Goal: Complete application form: Complete application form

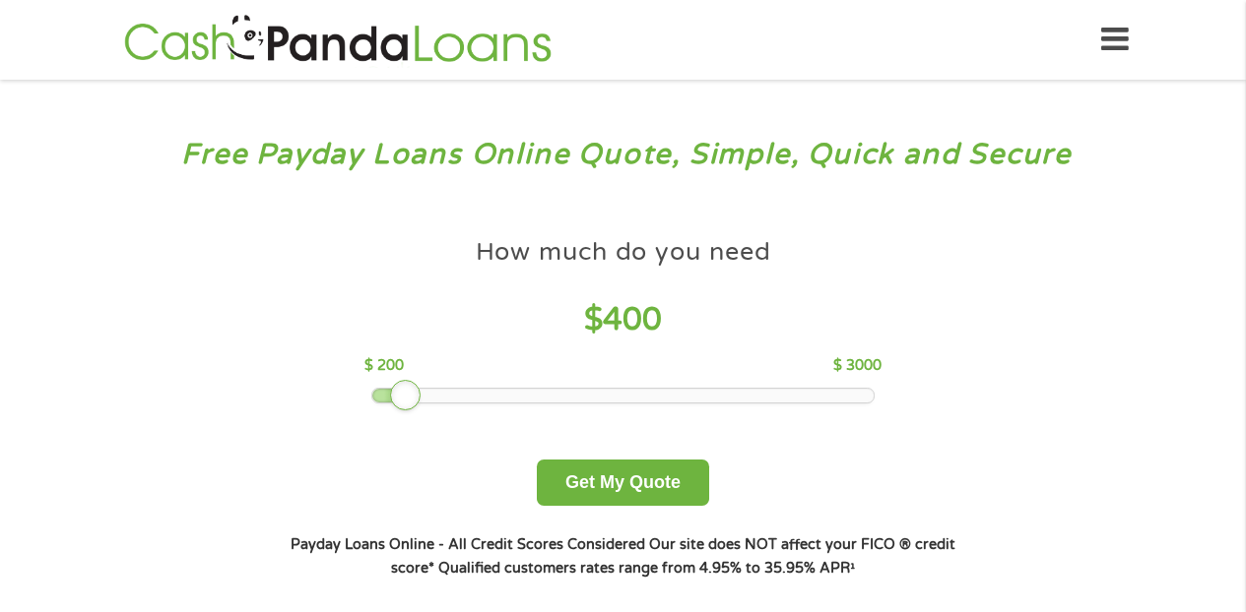
drag, startPoint x: 513, startPoint y: 390, endPoint x: 387, endPoint y: 387, distance: 126.1
click at [386, 389] on div at bounding box center [622, 396] width 501 height 14
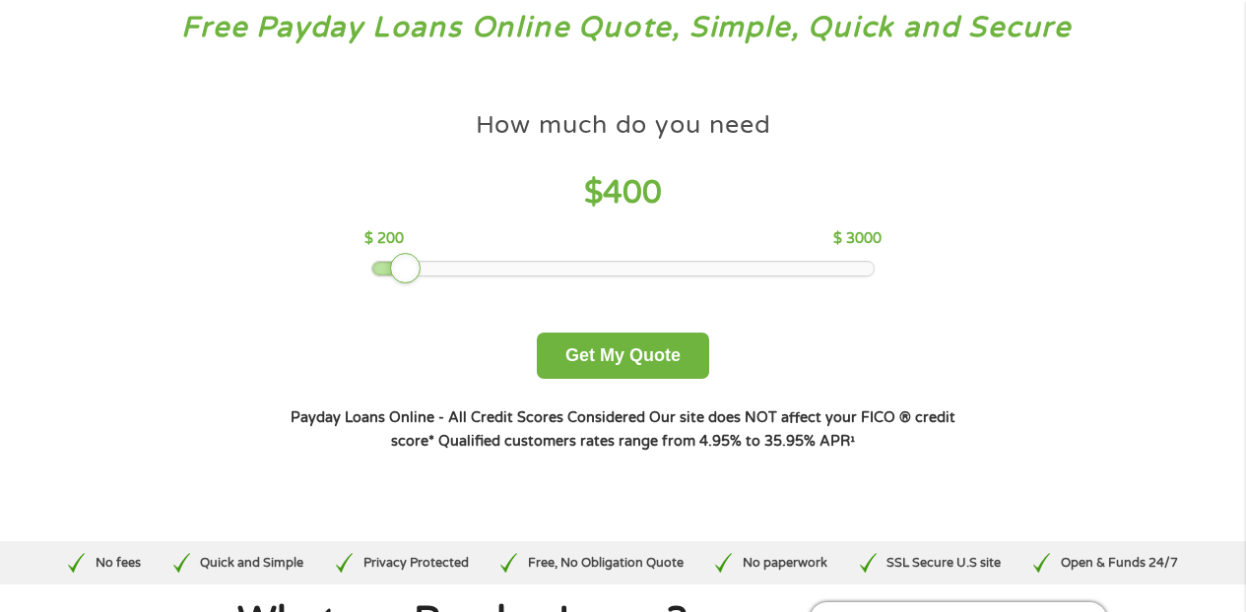
scroll to position [128, 0]
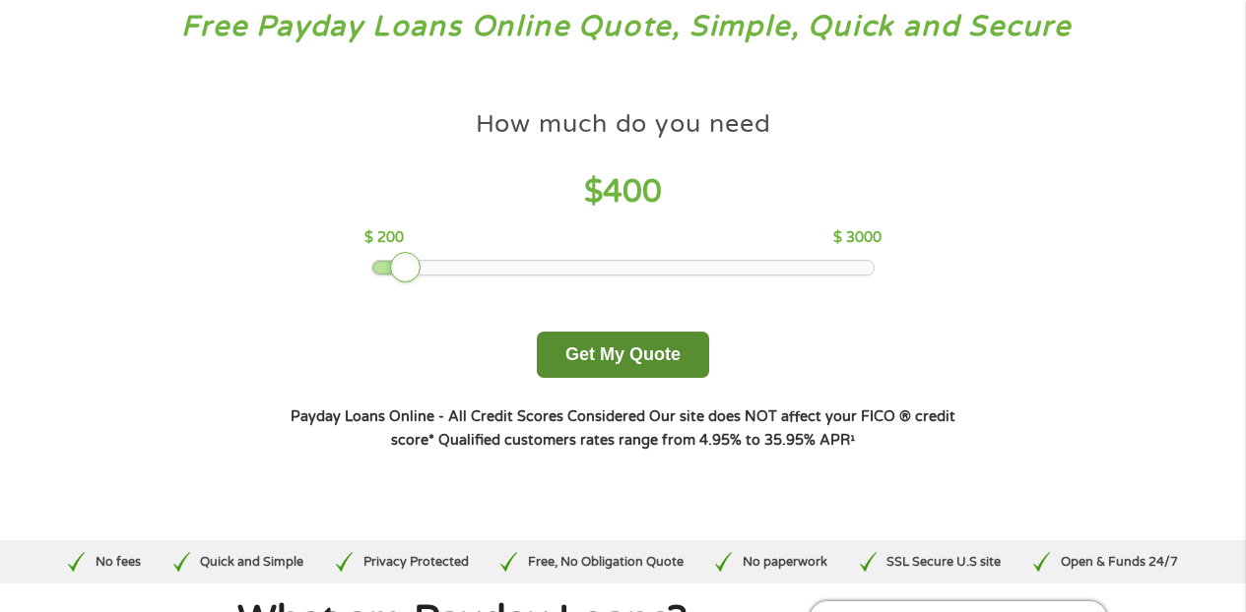
click at [594, 350] on button "Get My Quote" at bounding box center [623, 355] width 172 height 46
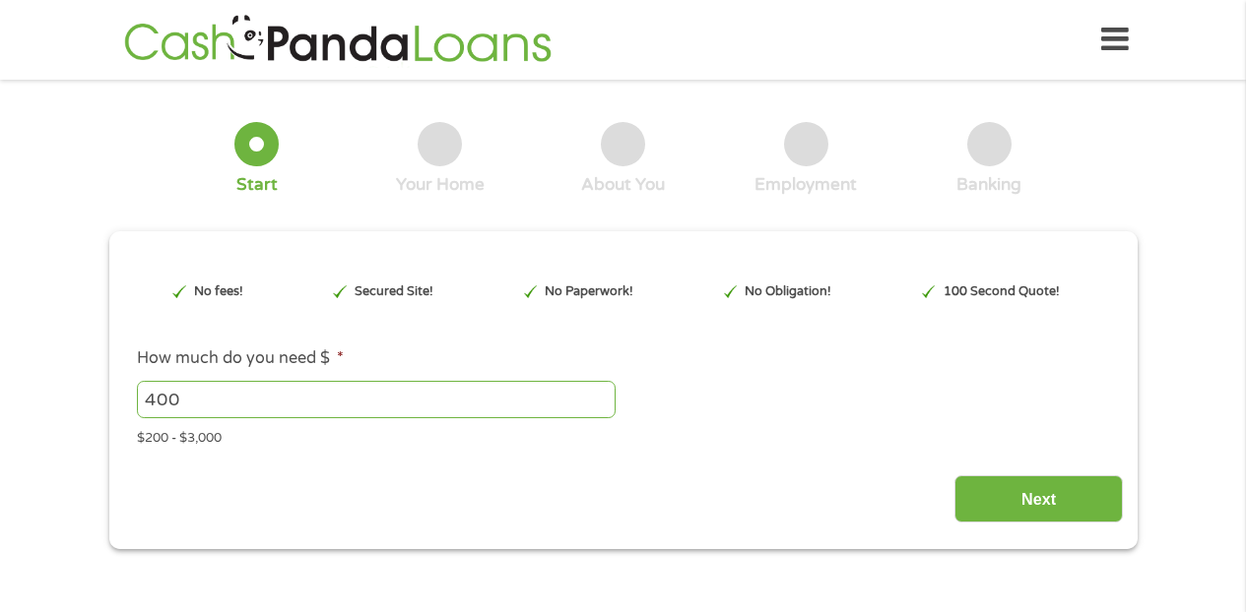
type input "Cj0KCQjw0NPGBhCDARIsAGAzpp3Lt_yxyUbhUnIp9hTuzvhOjvSiesbNsexdJScvCaAAMrG85Sl9XvA…"
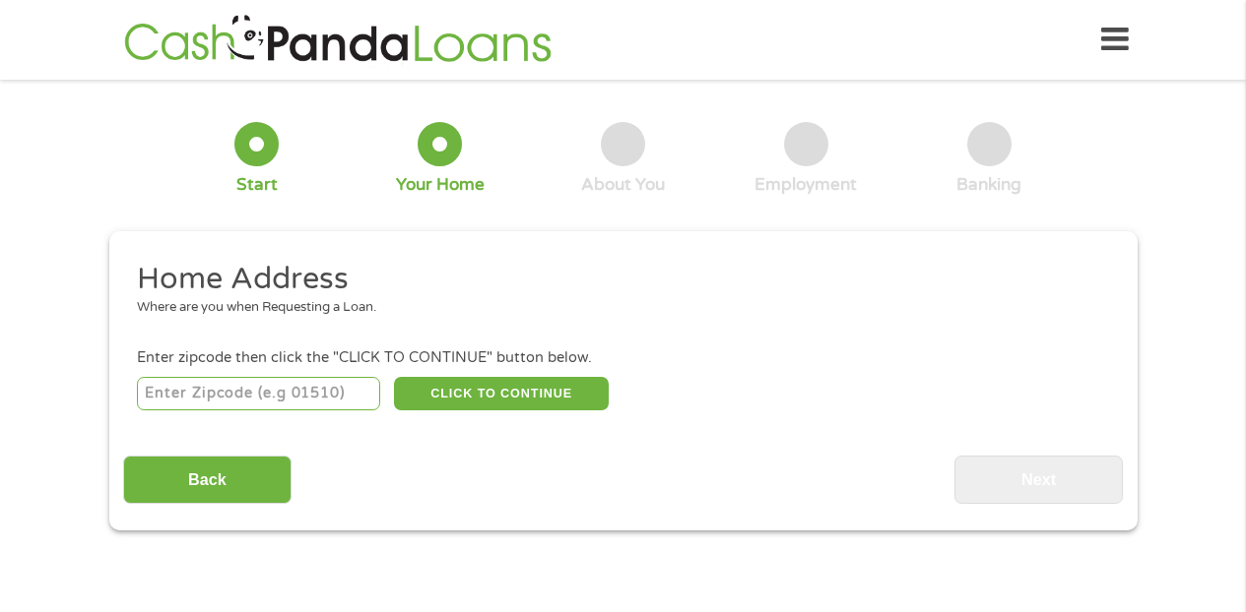
scroll to position [5, 0]
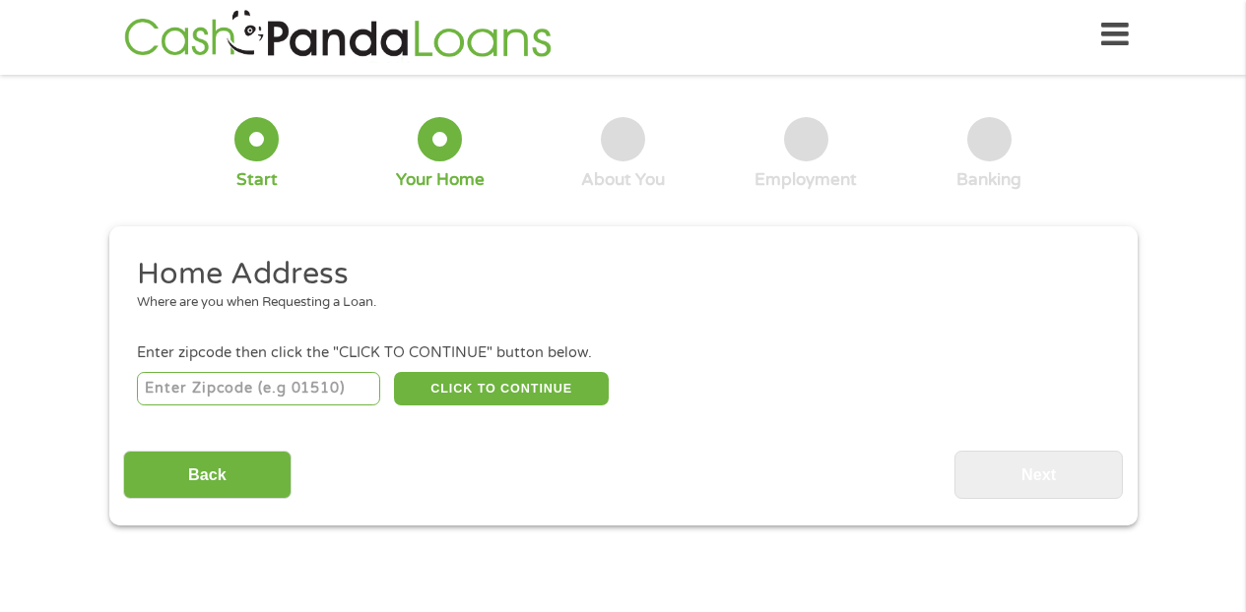
click at [204, 384] on input "number" at bounding box center [258, 388] width 243 height 33
type input "28532"
click at [465, 385] on button "CLICK TO CONTINUE" at bounding box center [501, 388] width 215 height 33
type input "28532"
type input "Havelock"
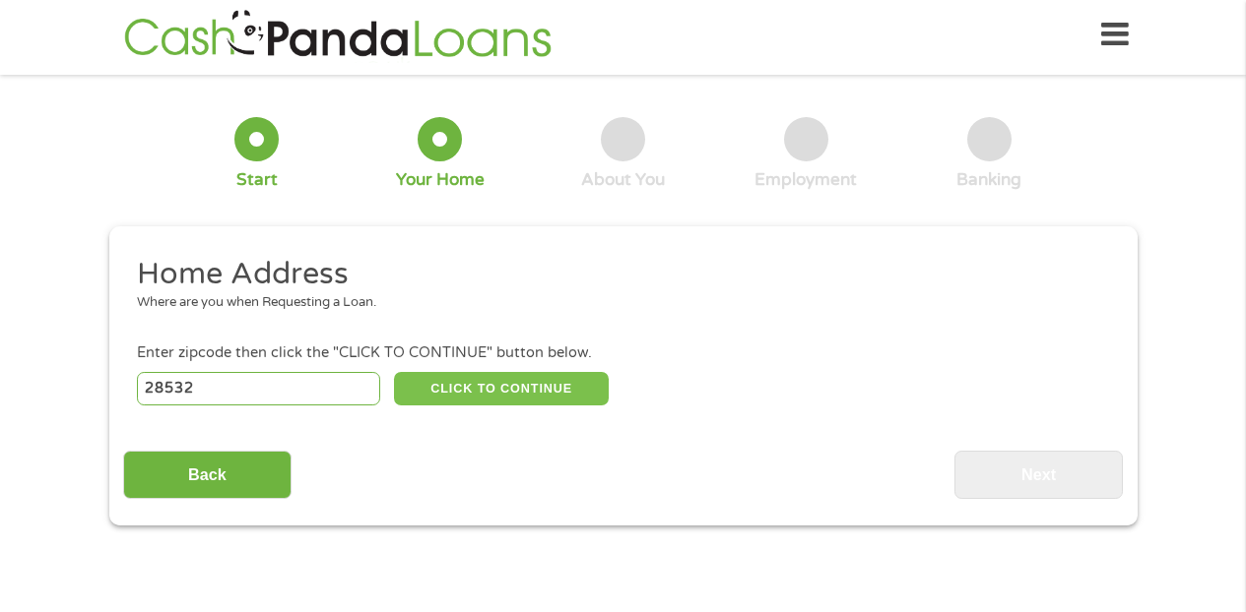
select select "North Carolina"
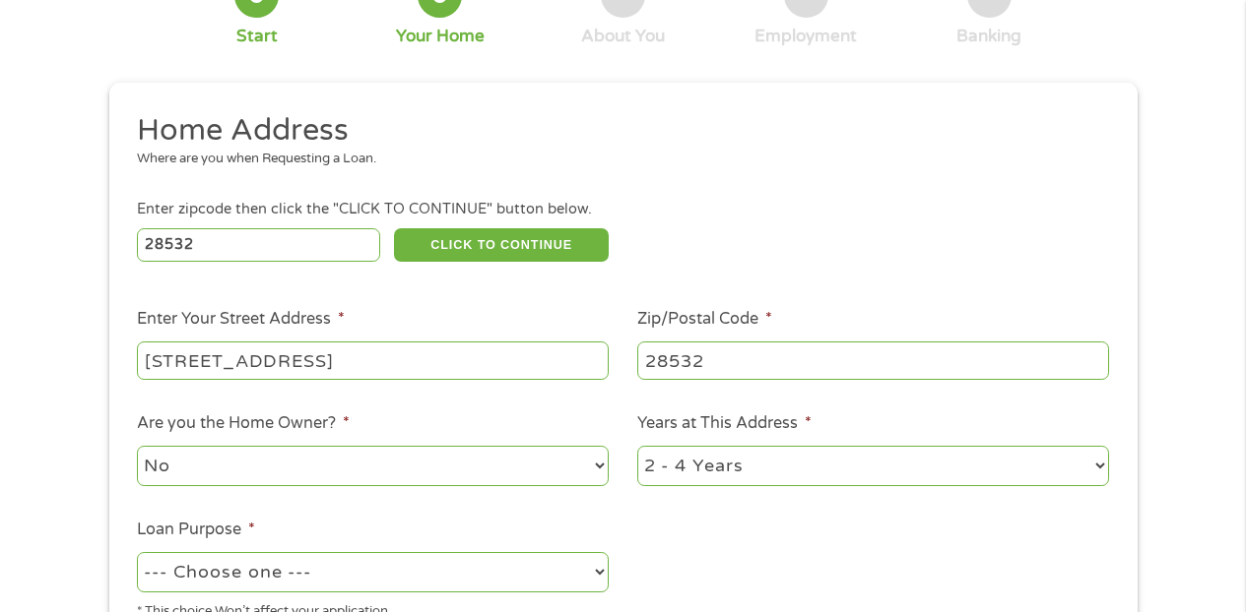
scroll to position [149, 0]
type input "103 Twin Wood Dr"
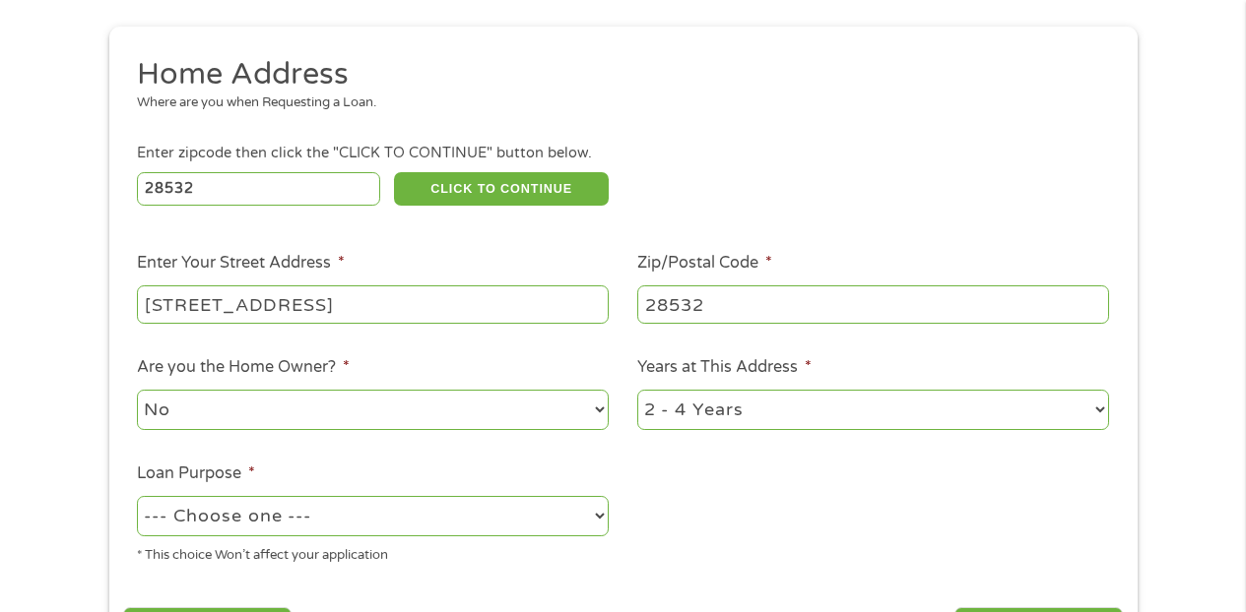
scroll to position [210, 0]
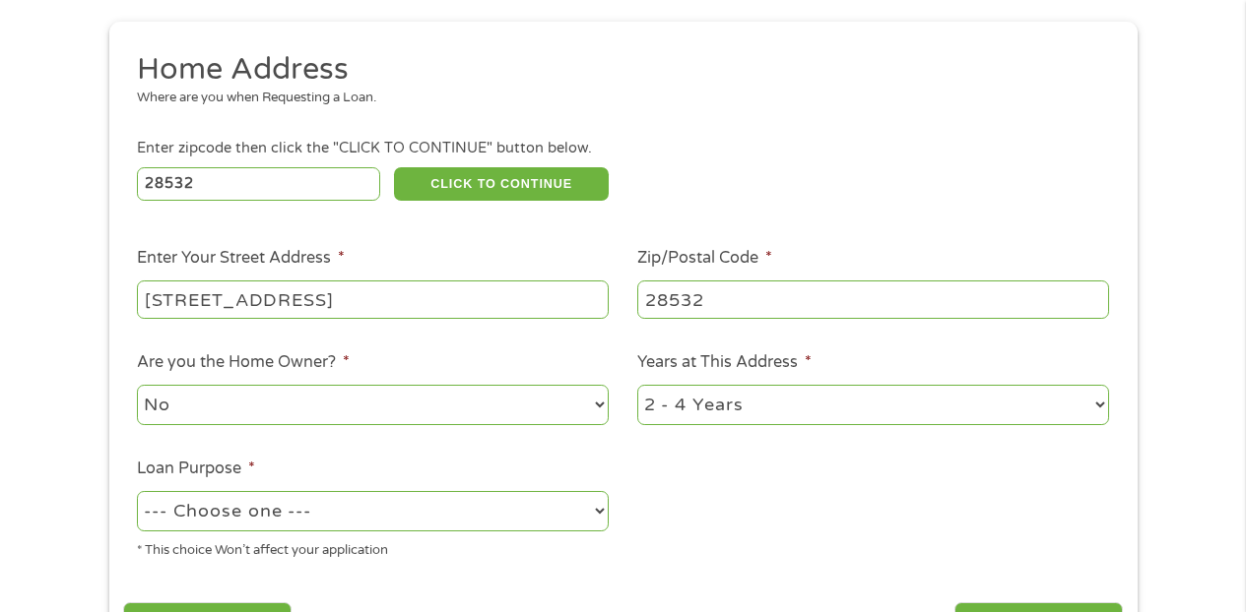
select select "60months"
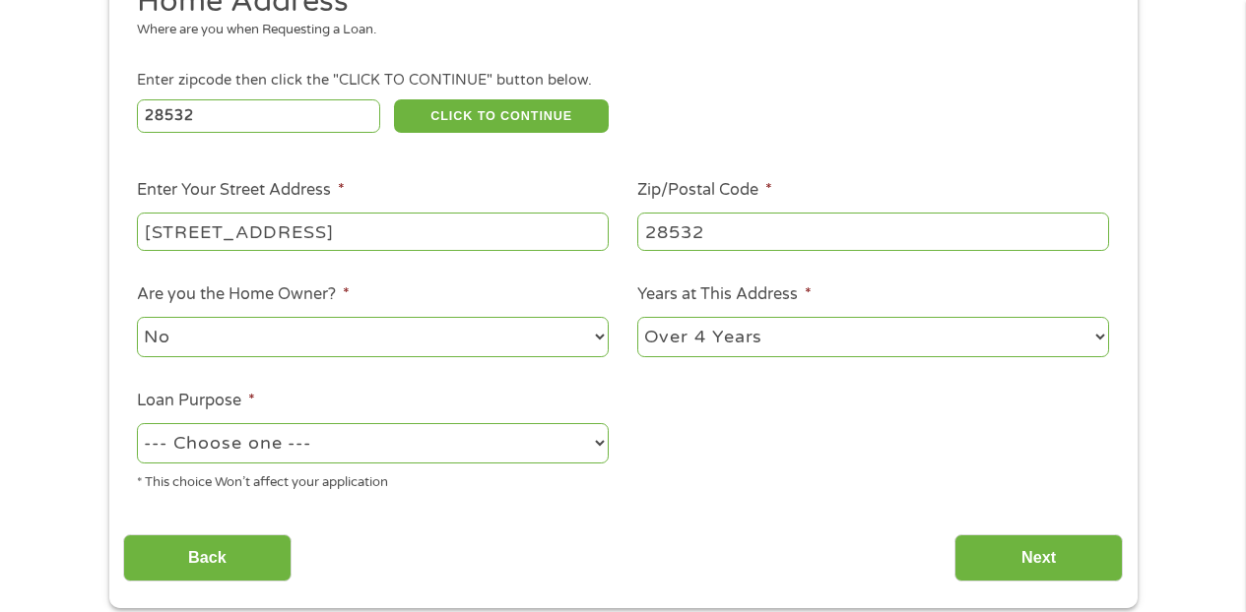
scroll to position [281, 0]
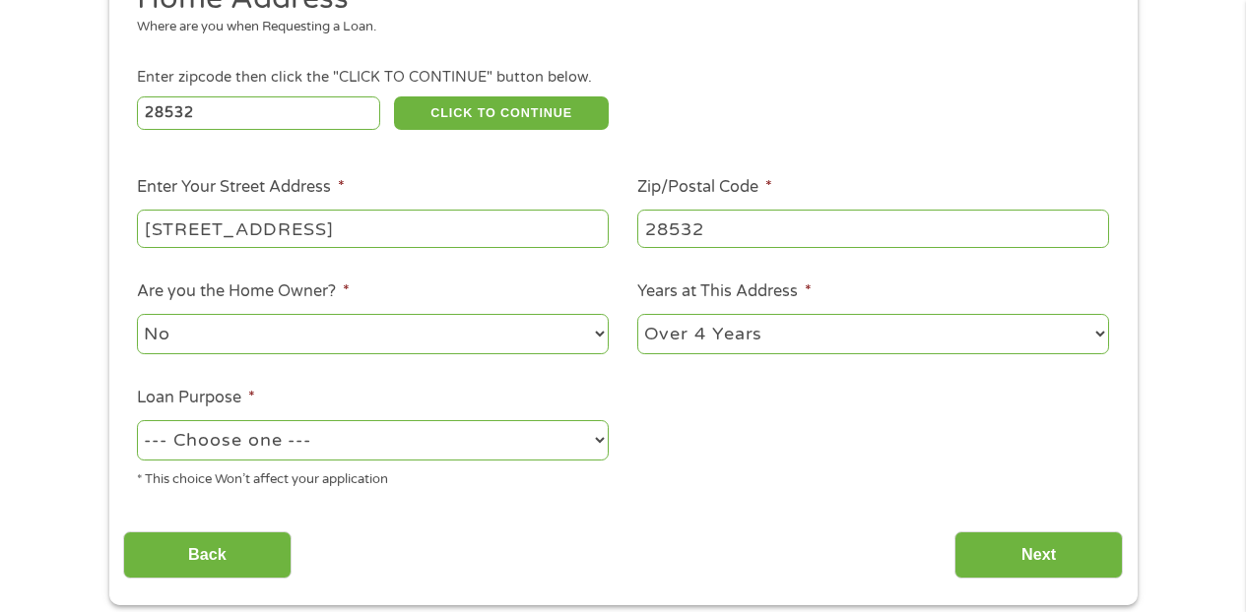
select select "paybills"
click at [1034, 559] on input "Next" at bounding box center [1038, 556] width 168 height 48
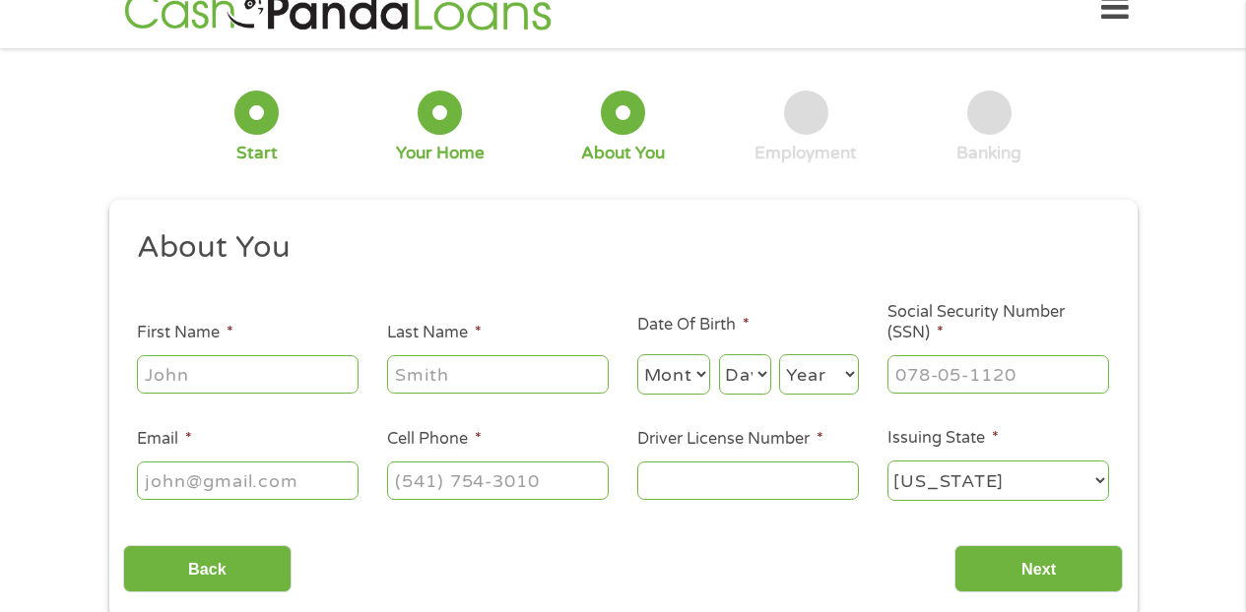
scroll to position [5, 0]
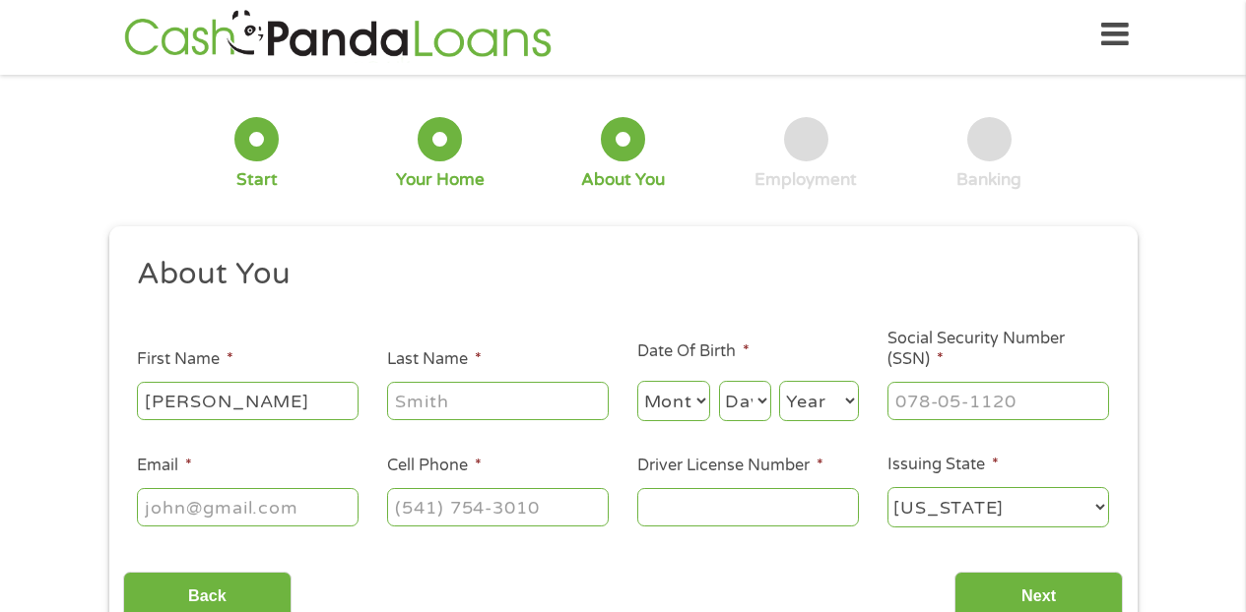
type input "Felisha"
type input "Garrison"
select select "7"
select select "2"
select select "1996"
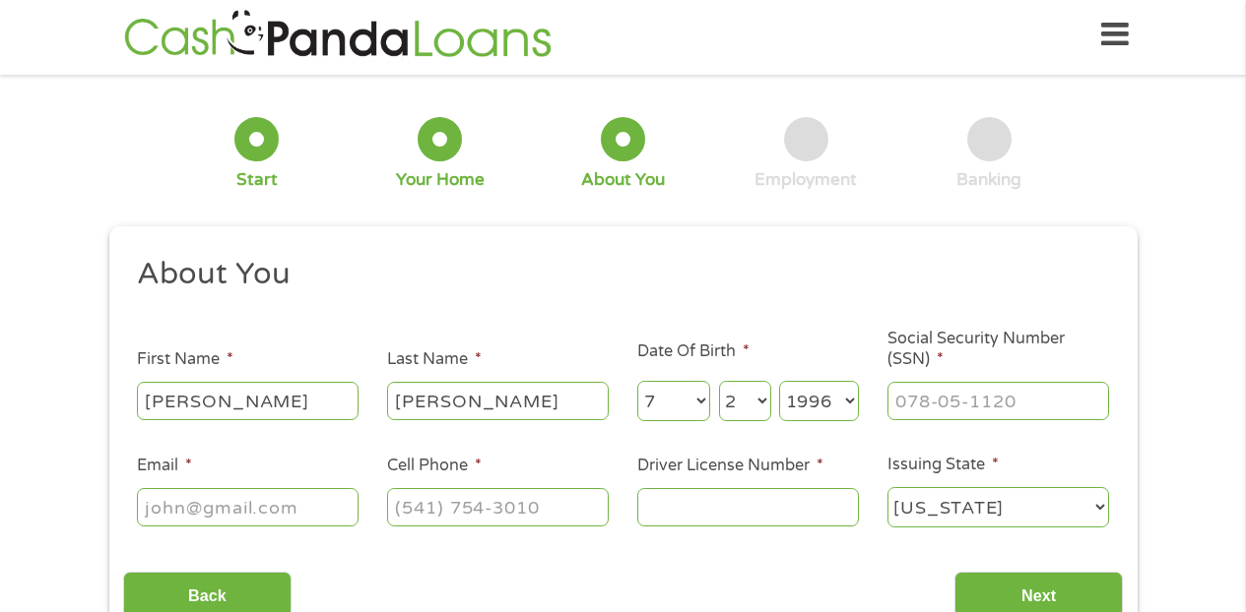
click at [969, 404] on input "Social Security Number (SSN) *" at bounding box center [998, 400] width 222 height 37
type input "408-81-7886"
type input "felisha.elaine@yahoo.com"
type input "(931) 335-8898"
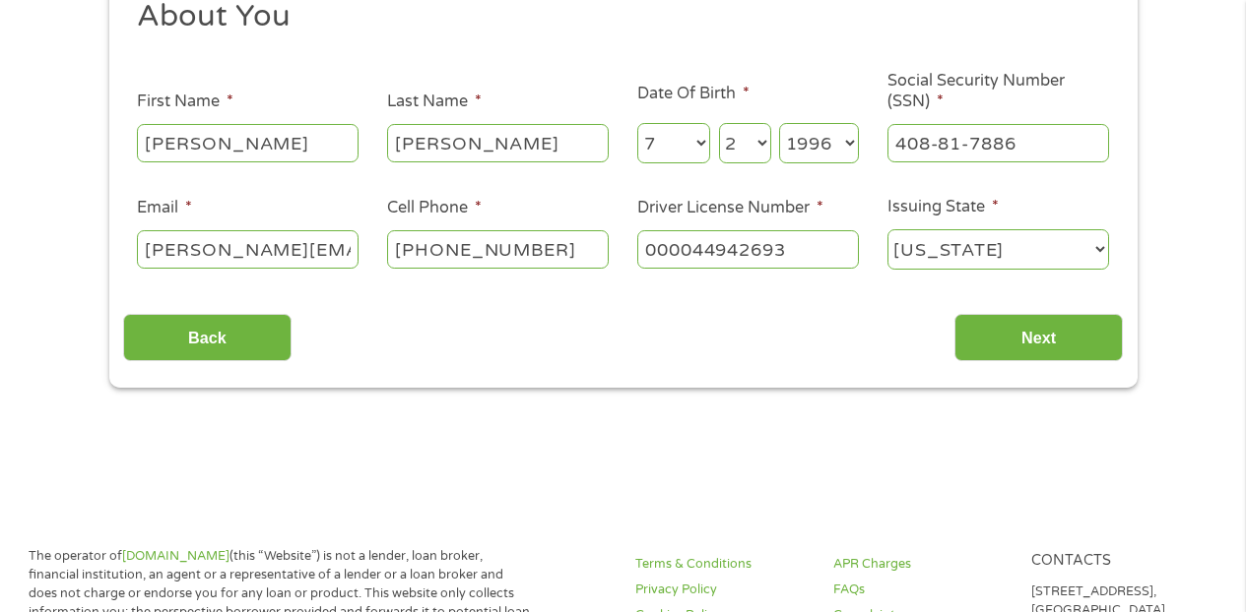
scroll to position [277, 0]
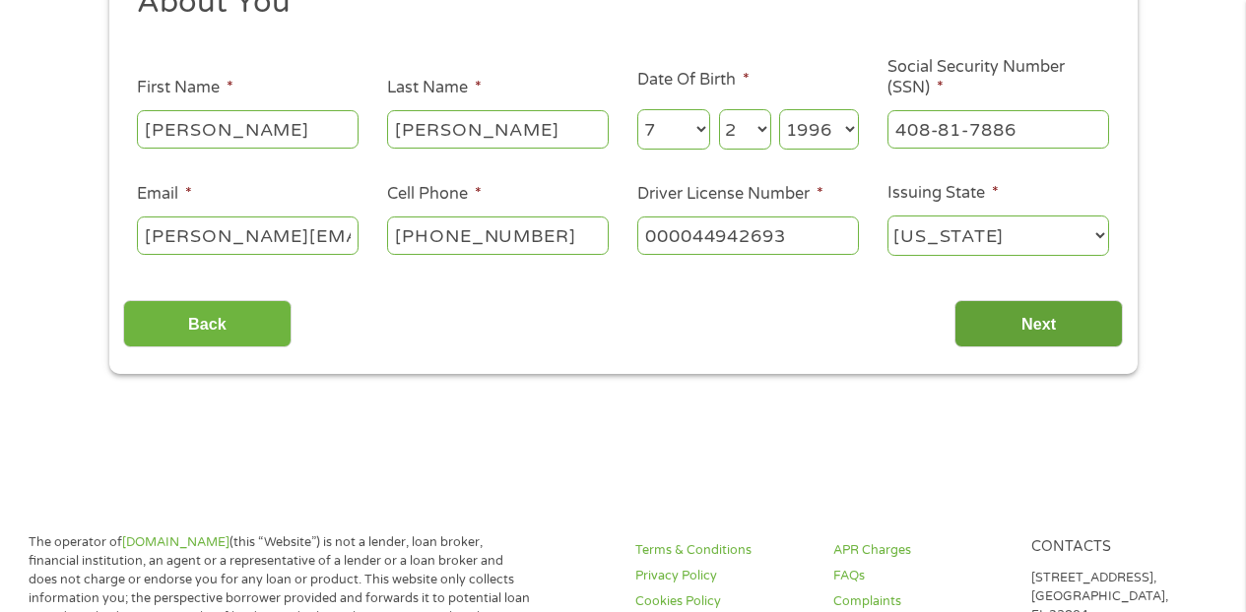
type input "000044942693"
click at [1008, 322] on input "Next" at bounding box center [1038, 324] width 168 height 48
click at [1046, 324] on input "Next" at bounding box center [1038, 324] width 168 height 48
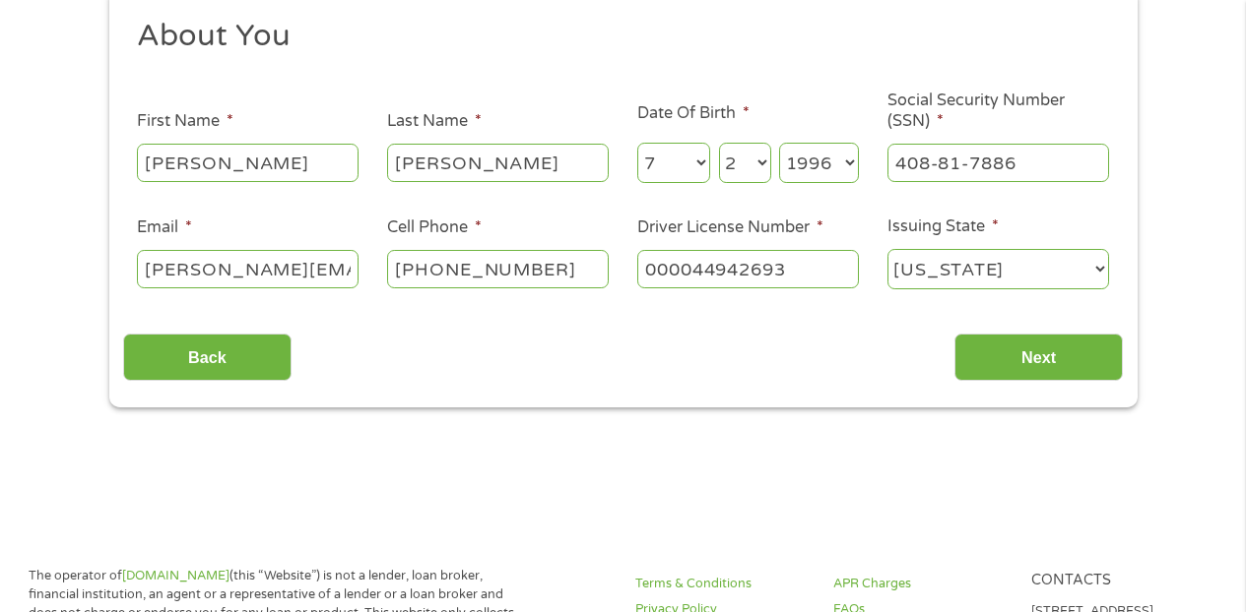
scroll to position [243, 0]
click at [1042, 364] on input "Next" at bounding box center [1038, 358] width 168 height 48
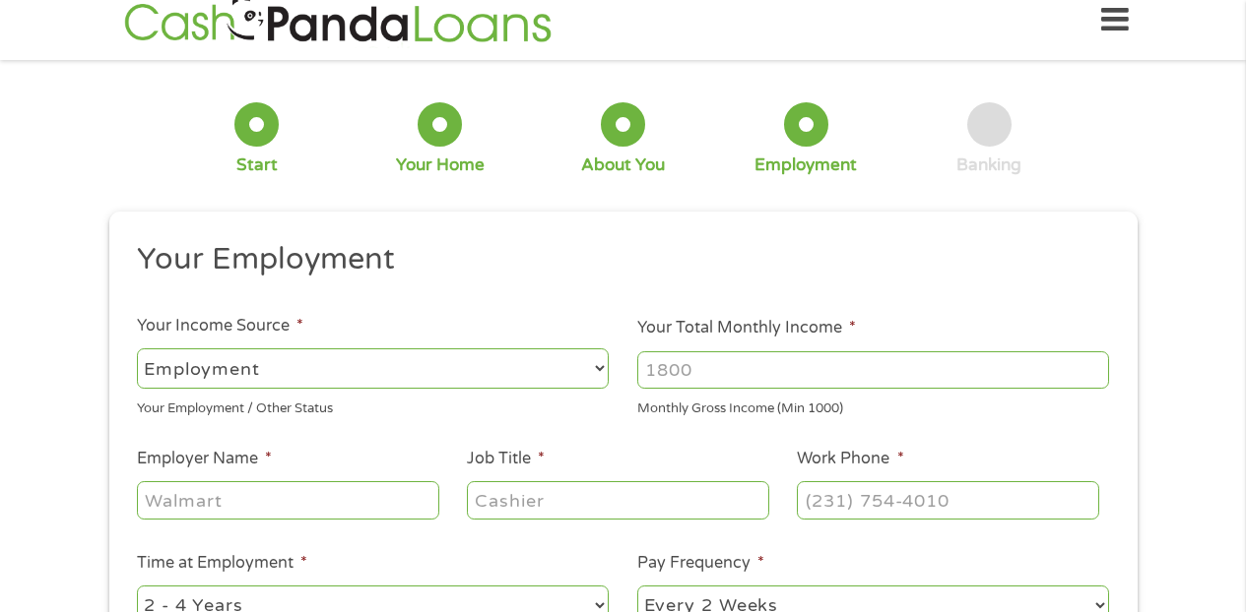
scroll to position [8, 8]
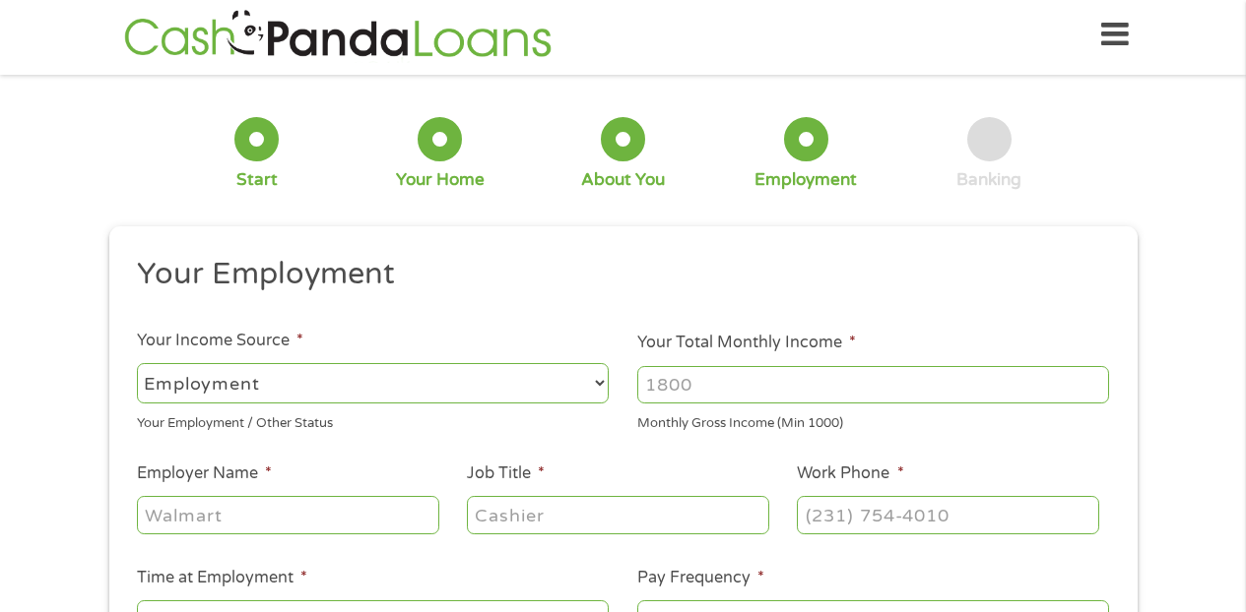
click at [720, 383] on input "Your Total Monthly Income *" at bounding box center [873, 384] width 472 height 37
type input "2"
type input "3000"
type input "ioannis grill"
type input "cook"
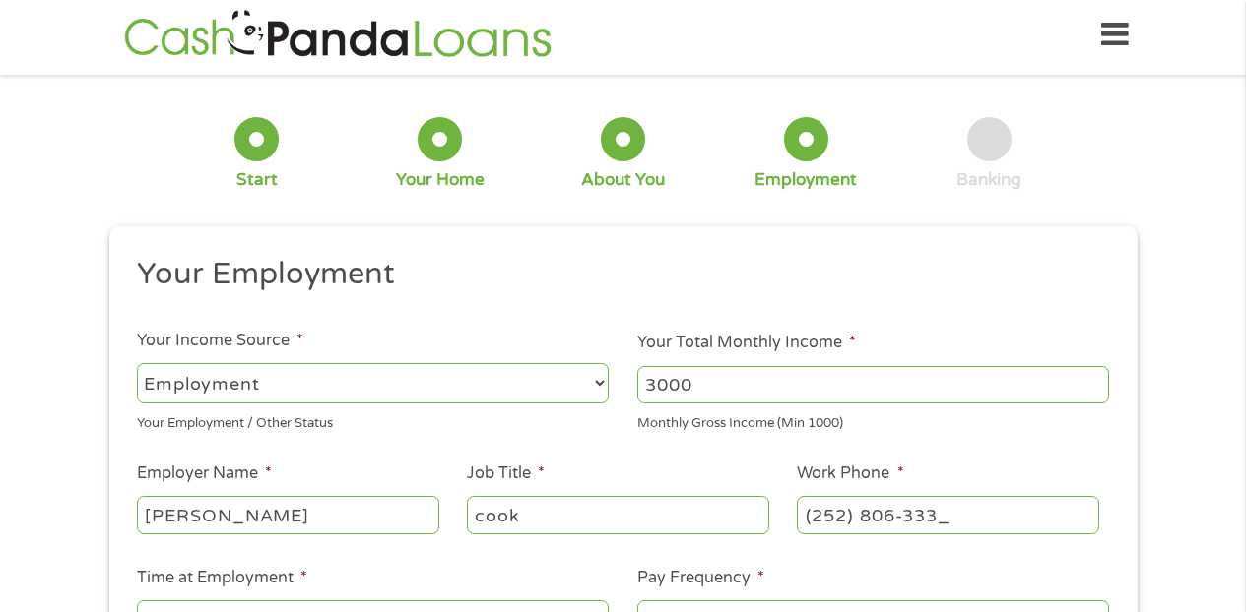
type input "(252) 806-3332"
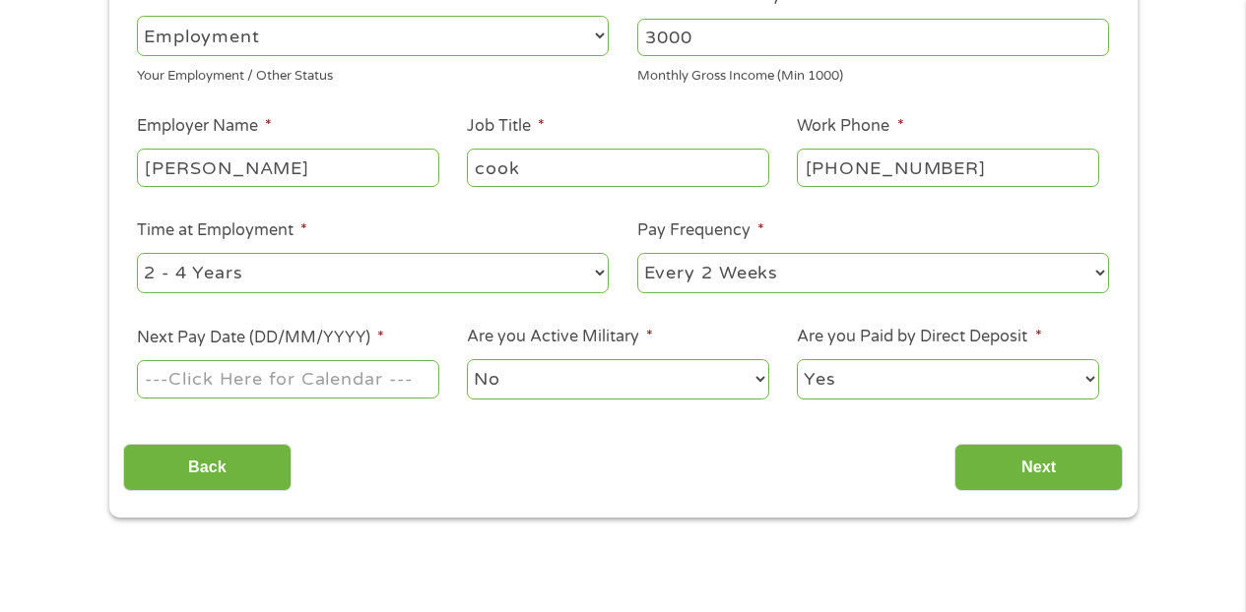
scroll to position [356, 0]
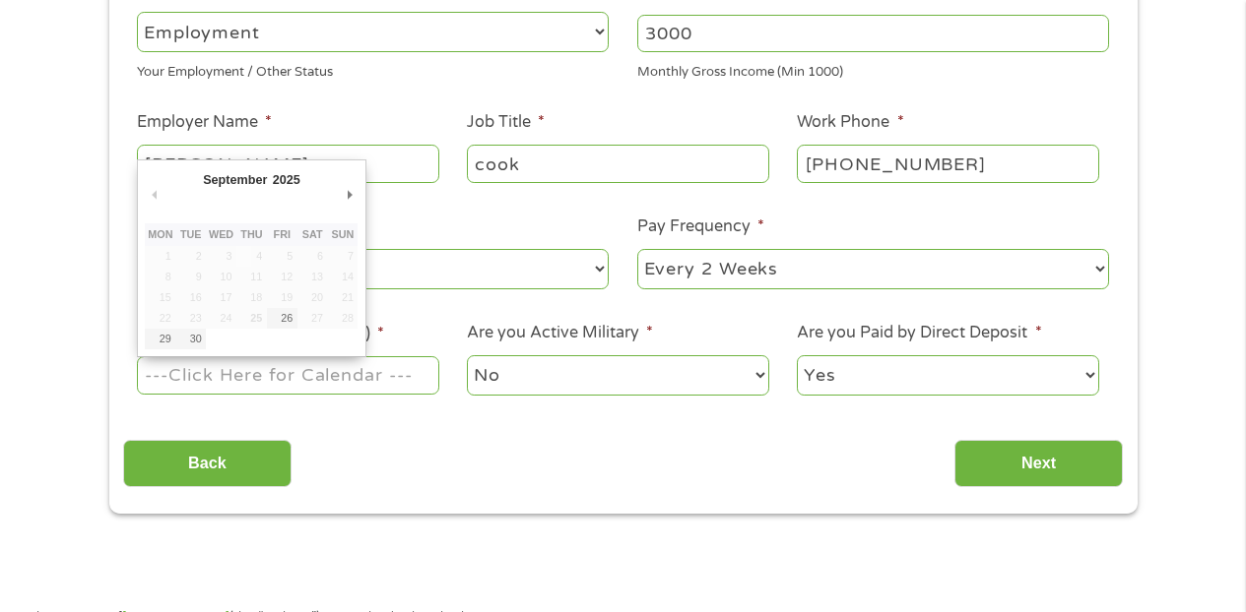
click at [350, 374] on input "Next Pay Date (DD/MM/YYYY) *" at bounding box center [287, 374] width 301 height 37
type input "29/09/2025"
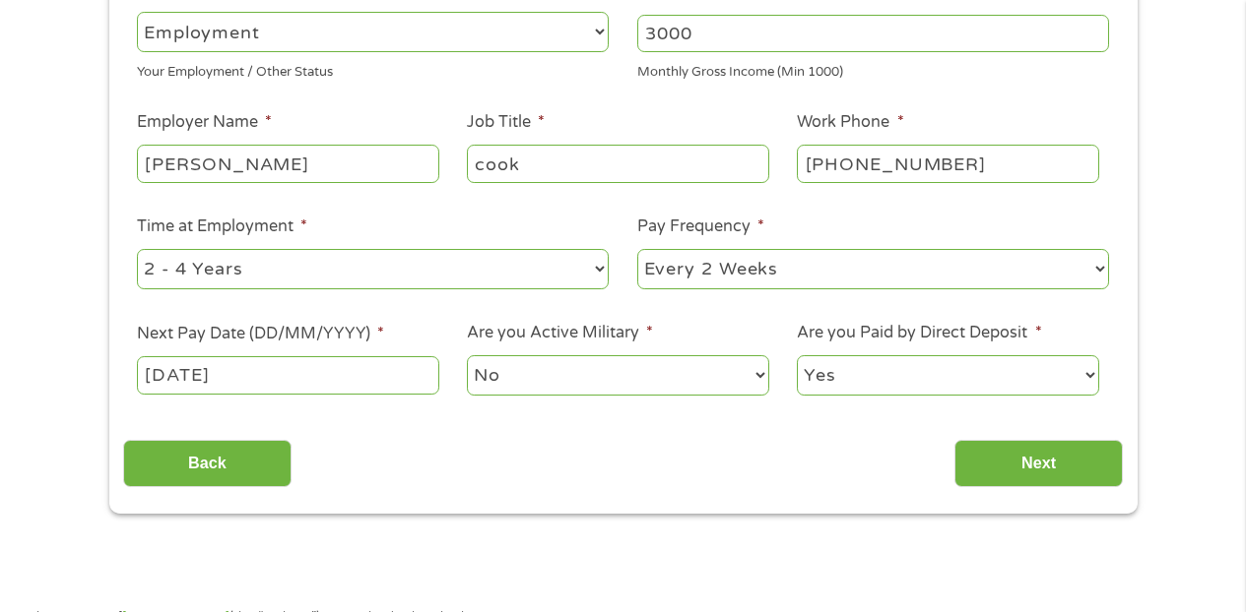
select select "0"
click at [986, 458] on input "Next" at bounding box center [1038, 464] width 168 height 48
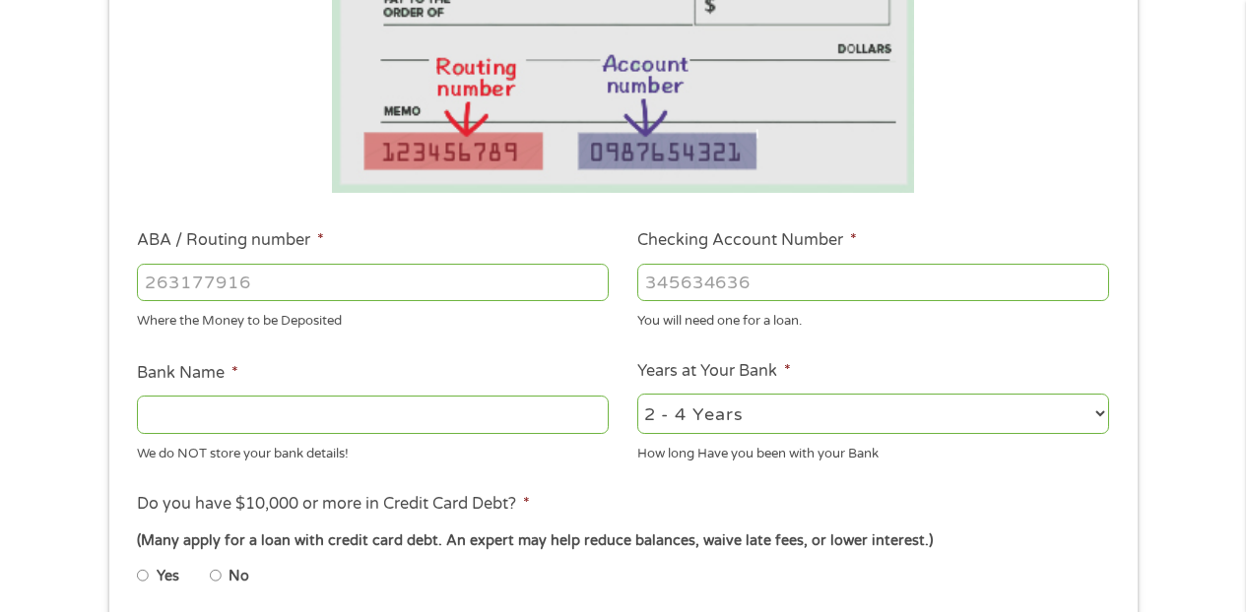
scroll to position [407, 0]
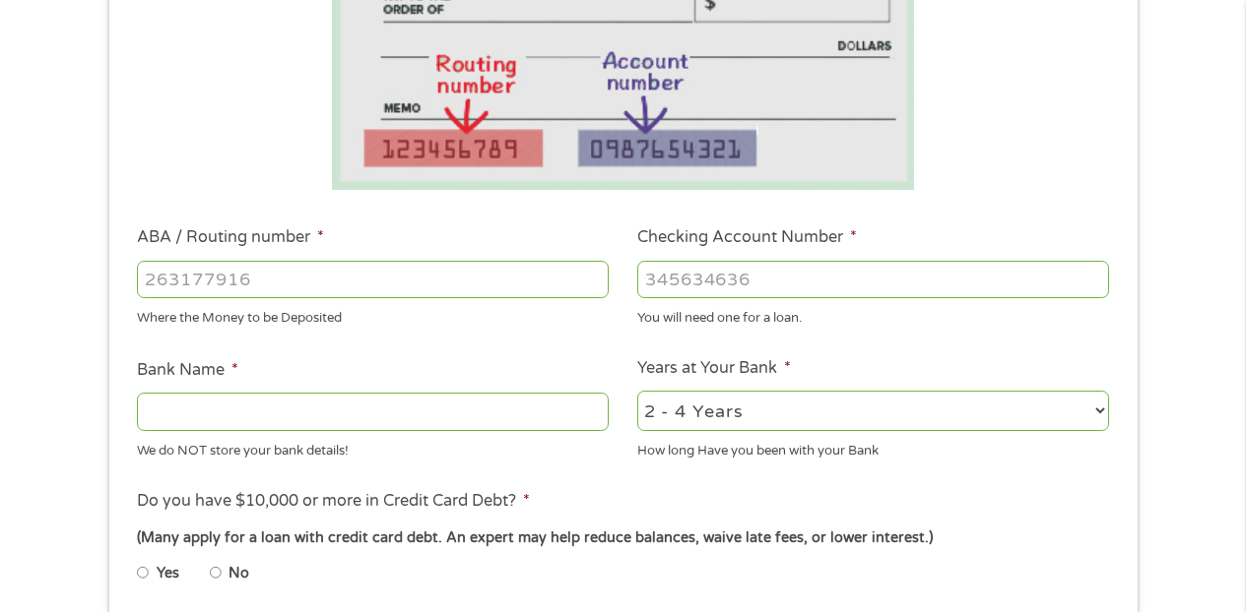
click at [450, 289] on input "ABA / Routing number *" at bounding box center [373, 279] width 472 height 37
type input "256074974"
type input "NAVY FEDERAL CREDIT UNION"
type input "256074974"
type input "7961617698"
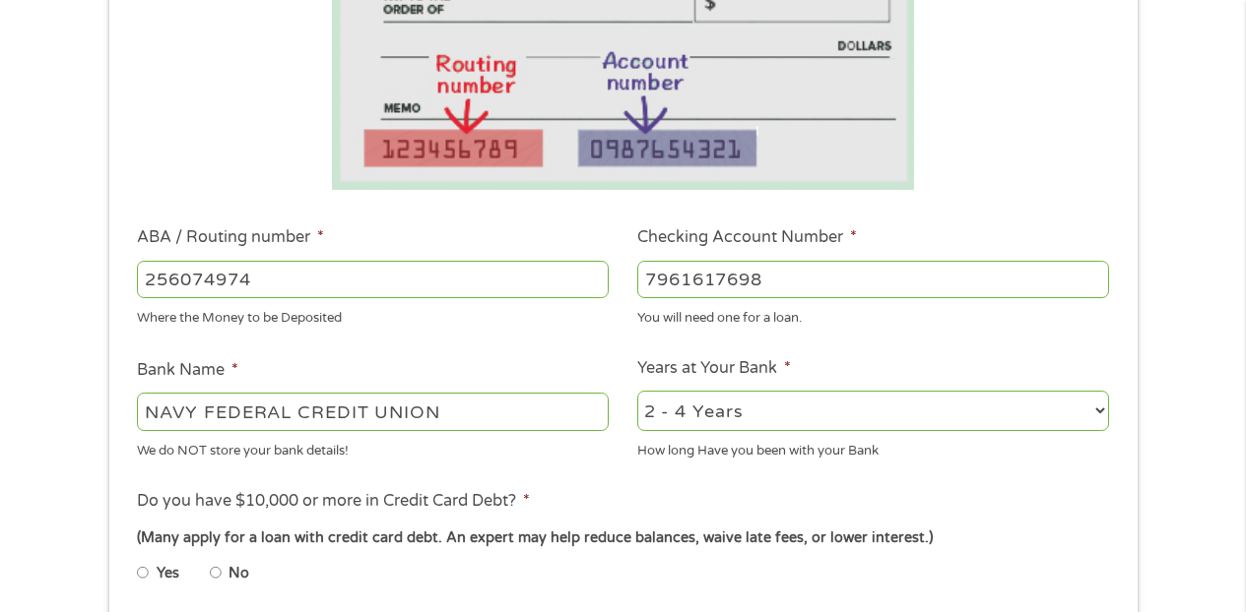
select select "60months"
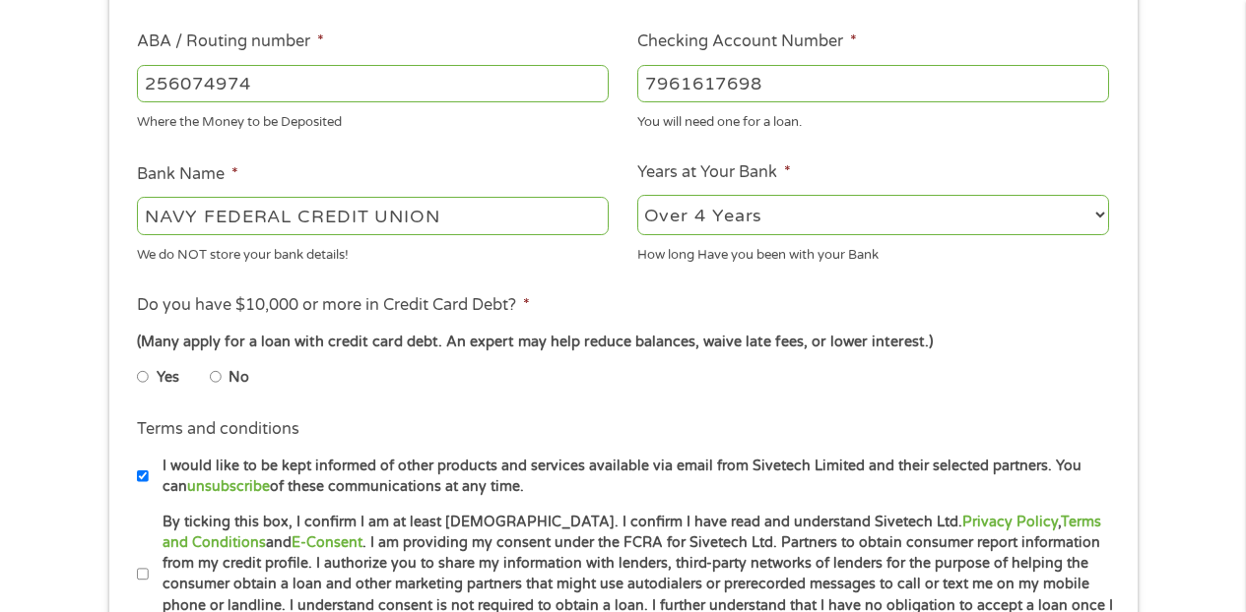
scroll to position [604, 0]
click at [218, 367] on input "No" at bounding box center [216, 376] width 12 height 32
radio input "true"
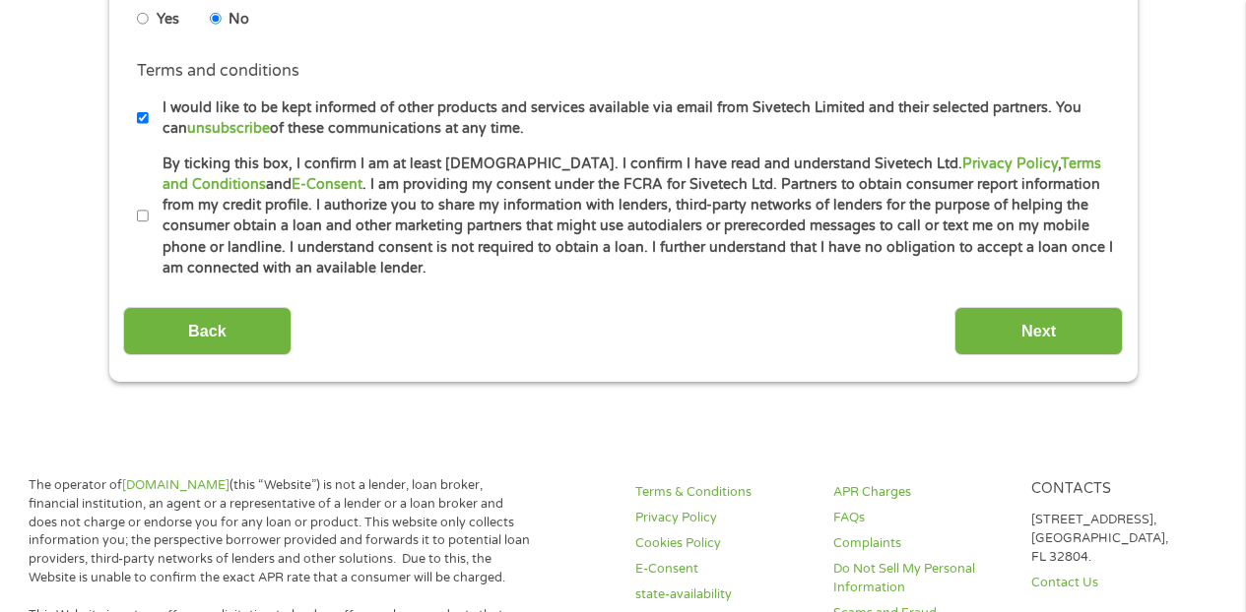
scroll to position [962, 0]
click at [146, 208] on input "By ticking this box, I confirm I am at least 18 years old. I confirm I have rea…" at bounding box center [143, 216] width 12 height 32
checkbox input "true"
click at [994, 329] on input "Next" at bounding box center [1038, 330] width 168 height 48
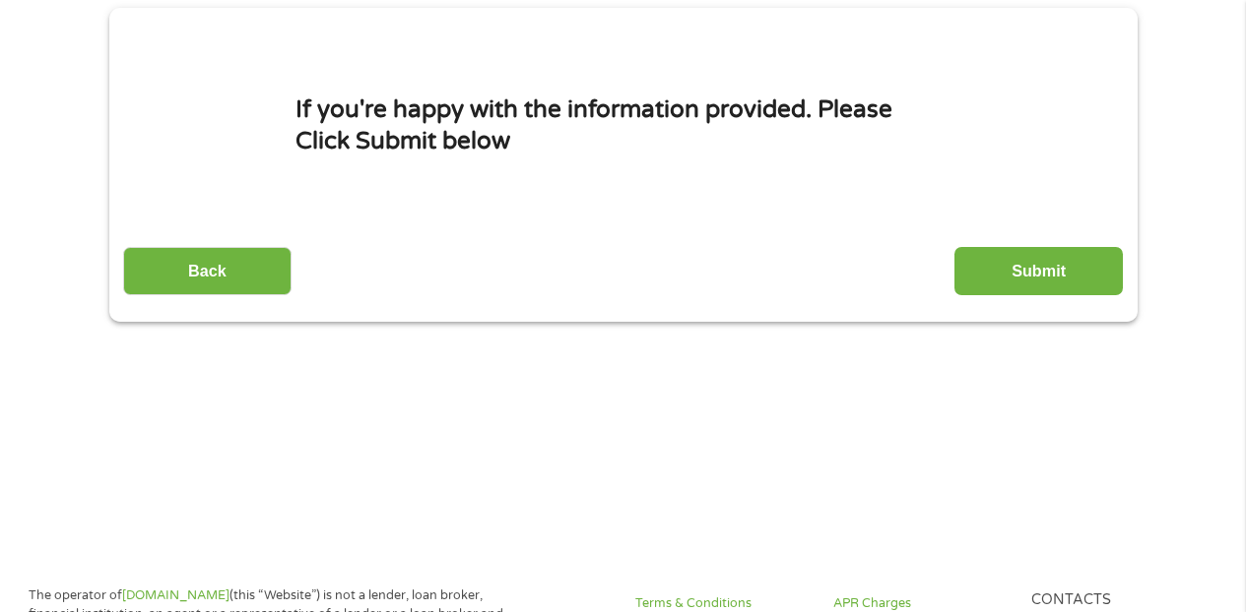
scroll to position [5, 0]
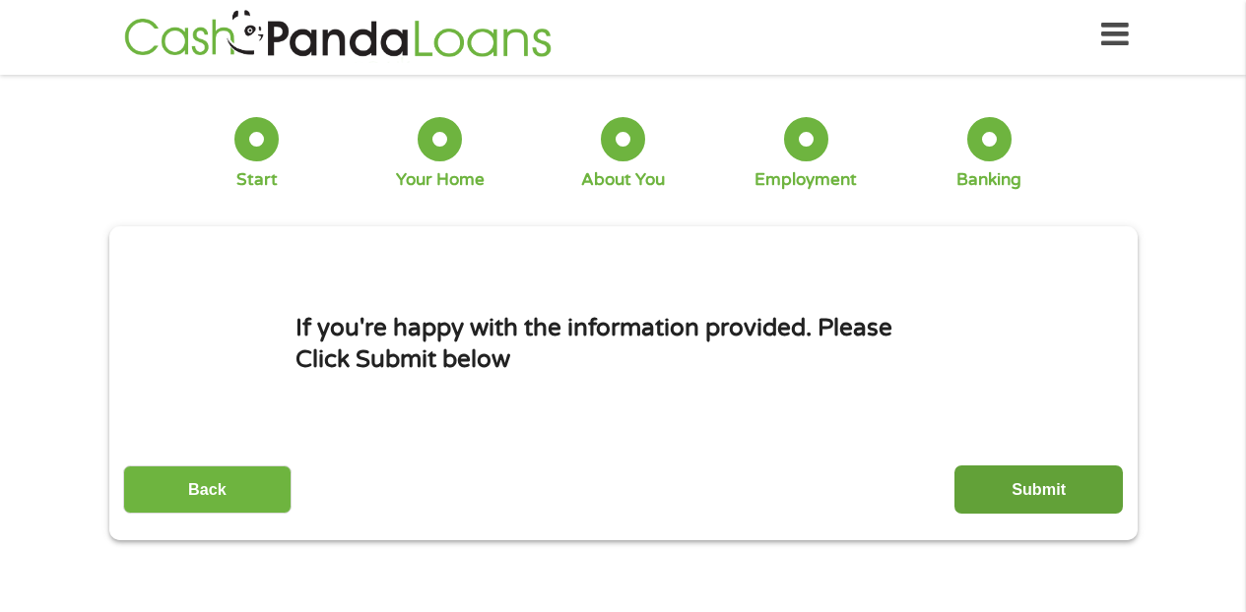
click at [996, 508] on input "Submit" at bounding box center [1038, 490] width 168 height 48
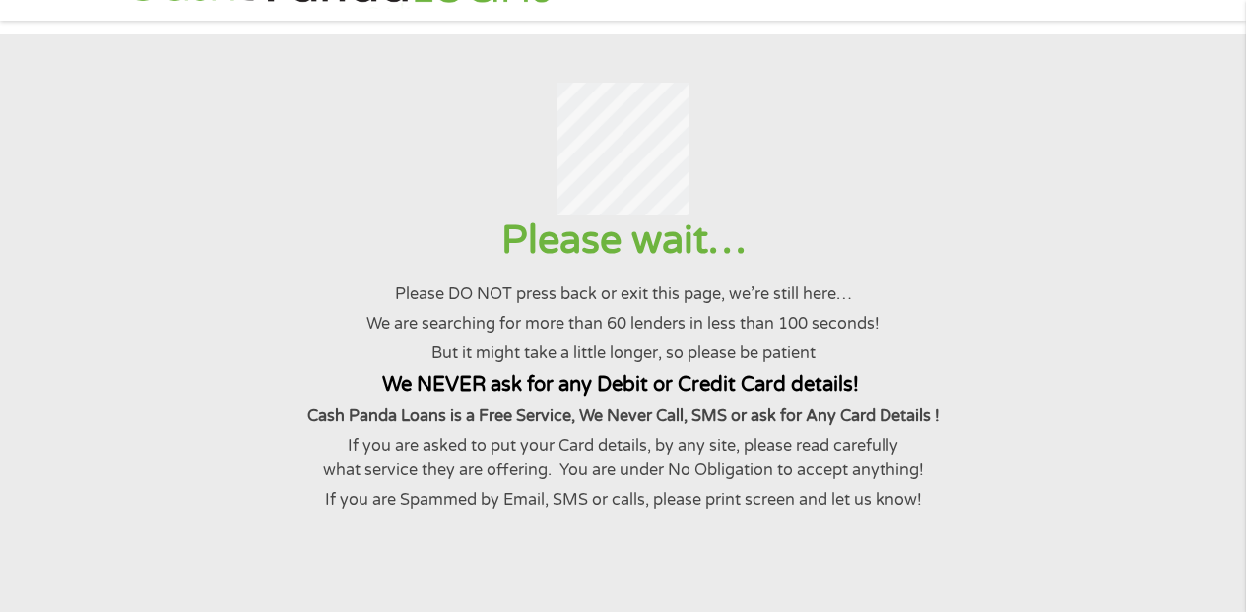
scroll to position [66, 0]
